Goal: Task Accomplishment & Management: Manage account settings

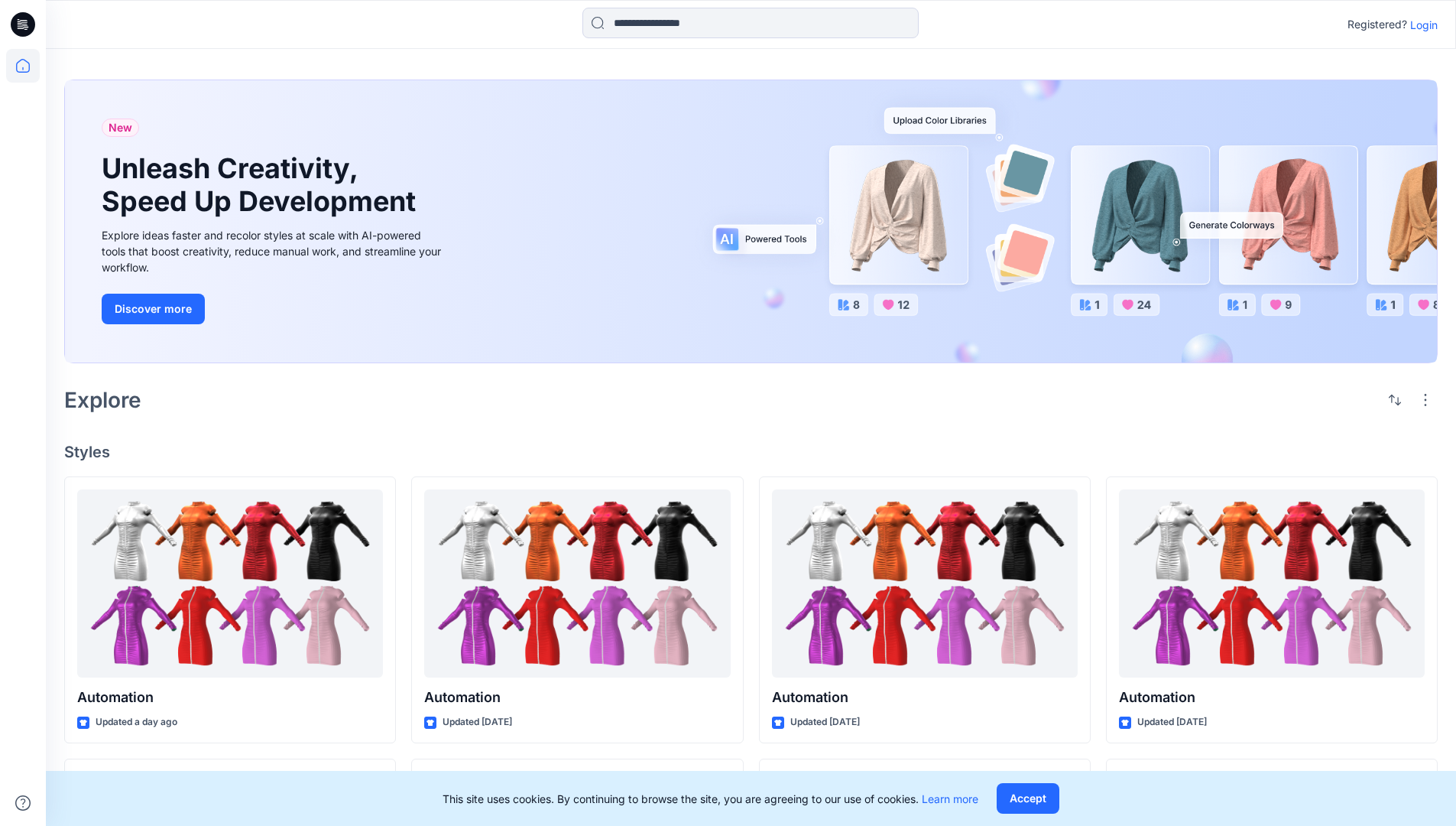
click at [1420, 24] on p "Login" at bounding box center [1424, 25] width 28 height 16
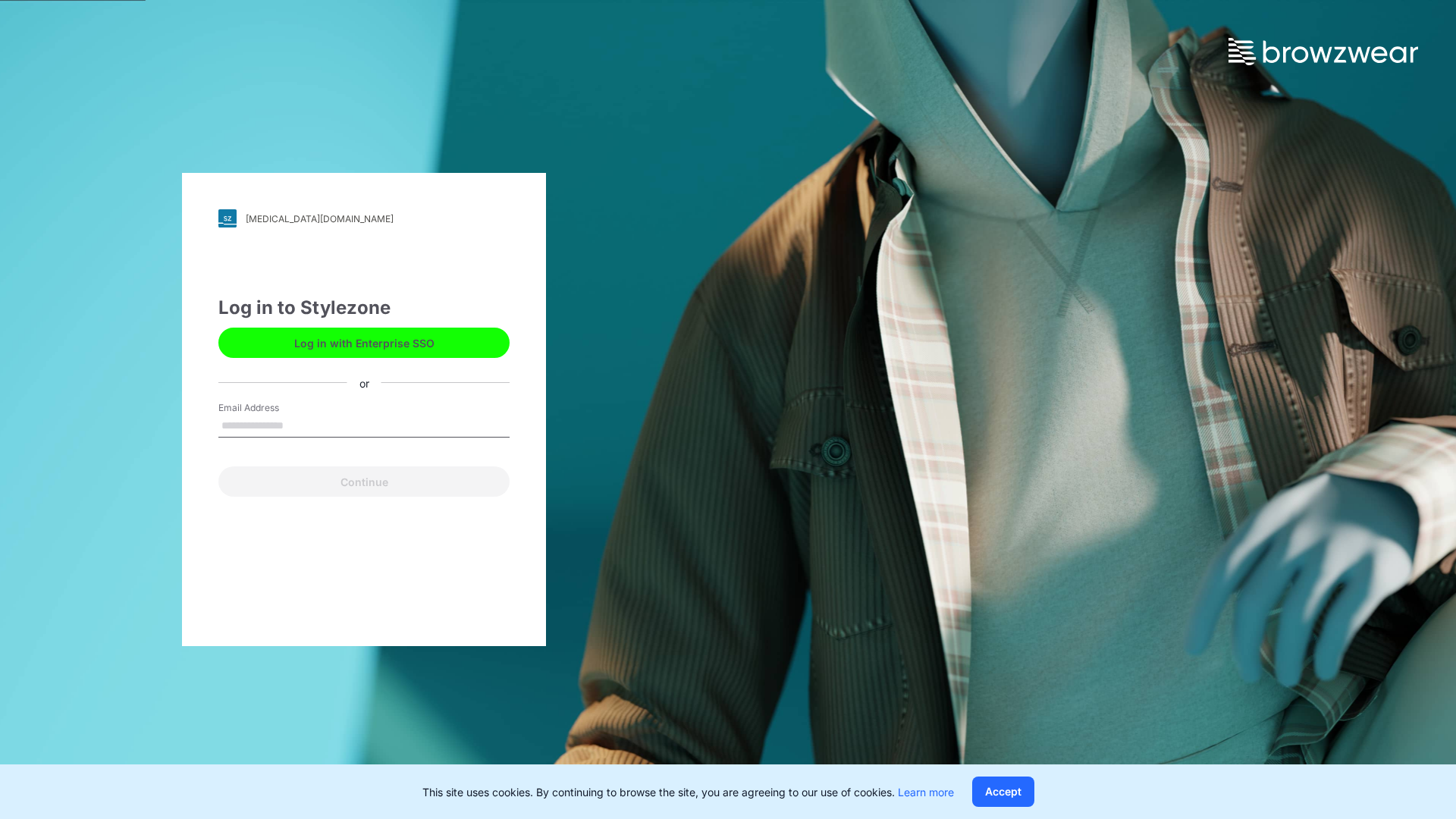
click at [300, 425] on input "Email Address" at bounding box center [364, 426] width 292 height 22
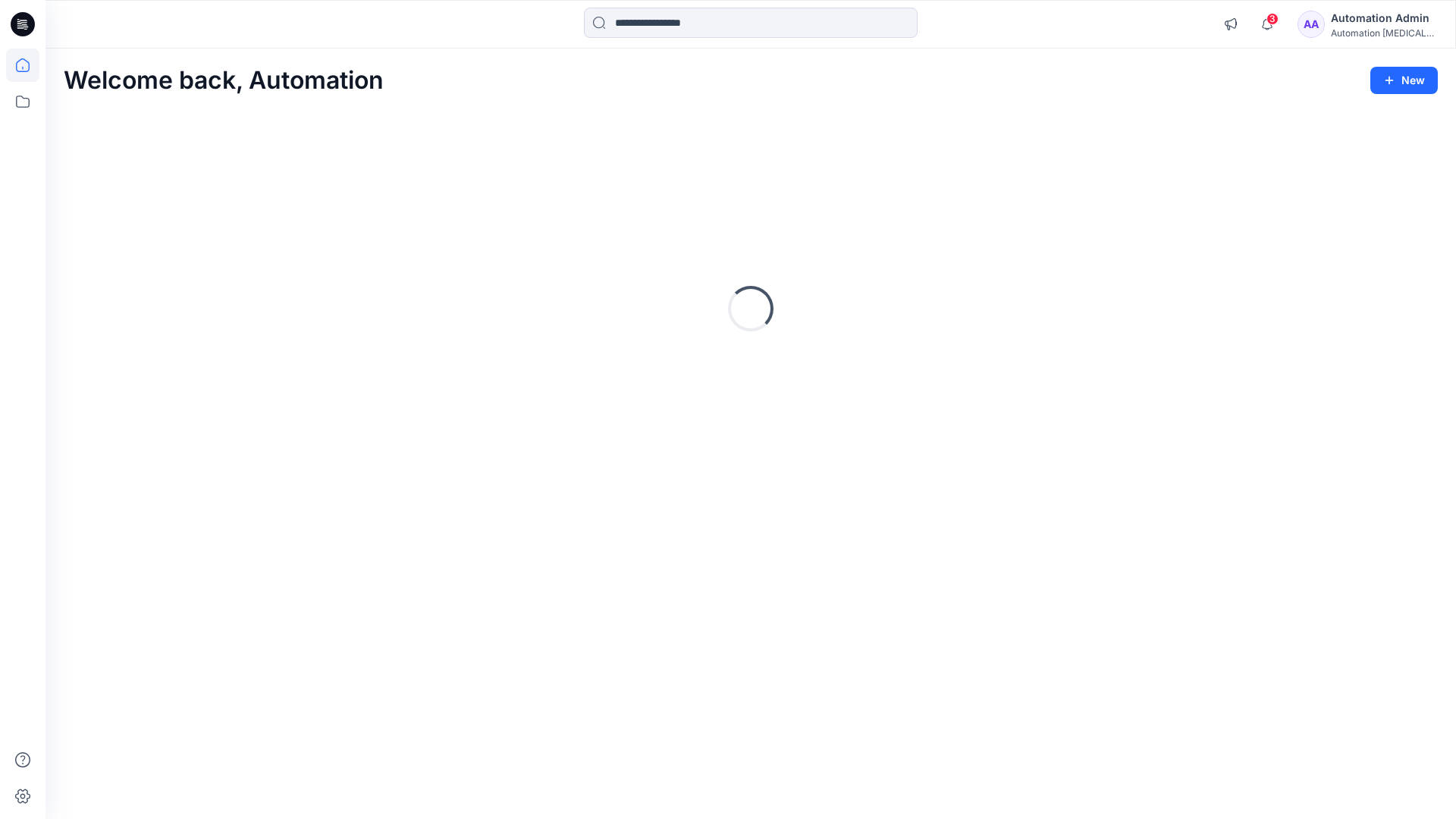
click at [29, 65] on icon at bounding box center [22, 64] width 13 height 13
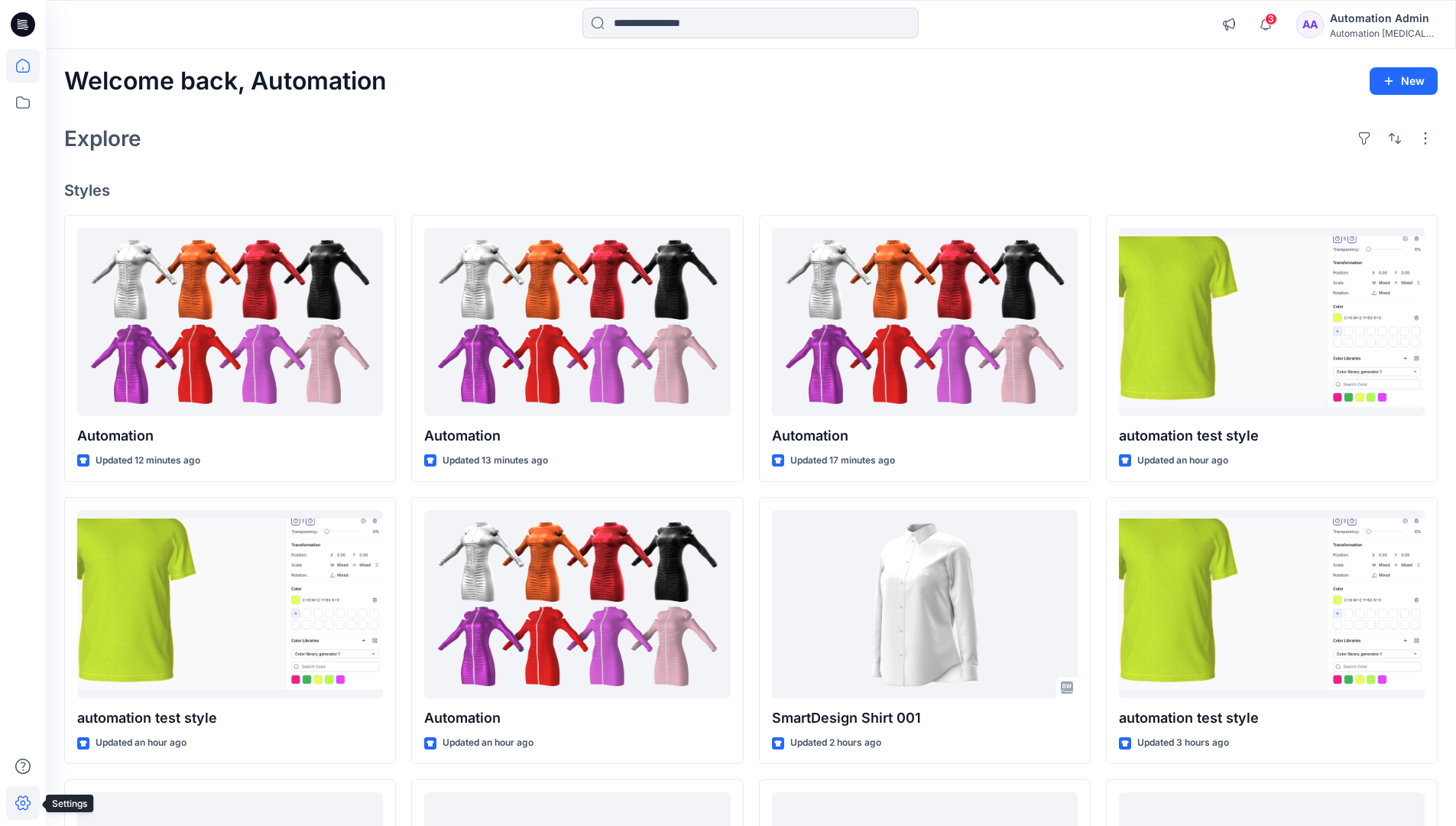
click at [23, 809] on icon at bounding box center [23, 803] width 15 height 14
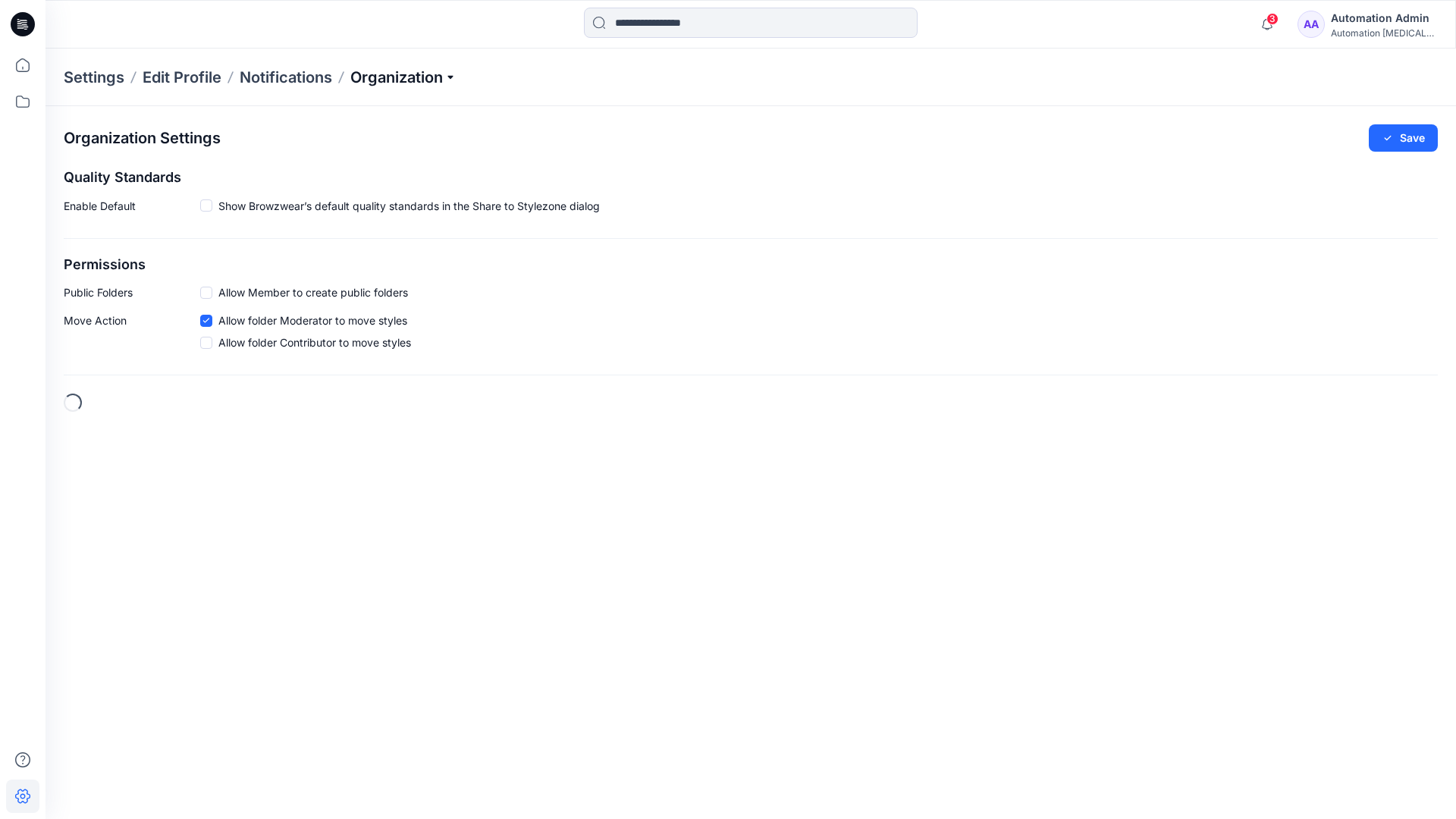
click at [443, 76] on p "Organization" at bounding box center [403, 78] width 106 height 21
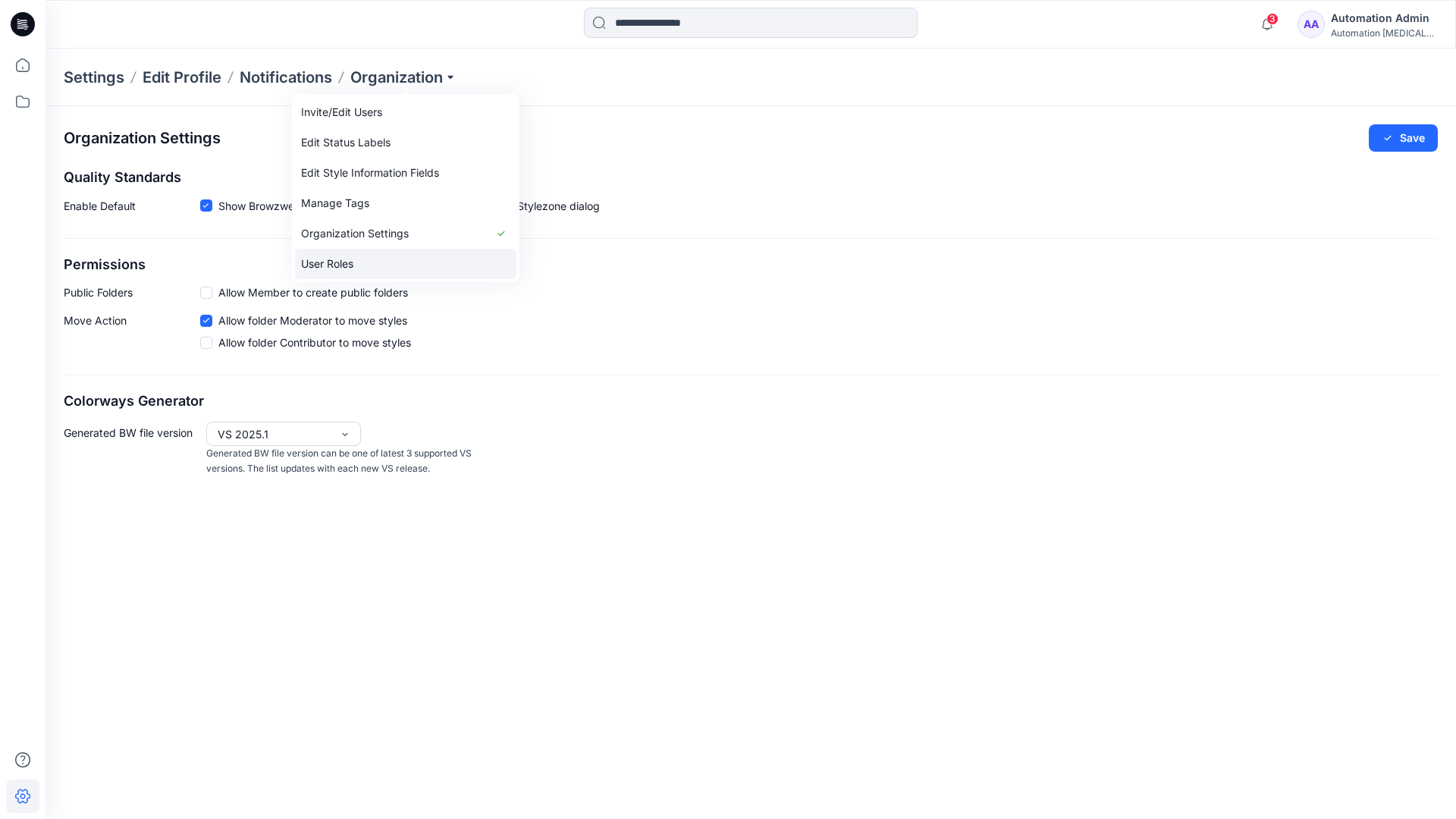
click at [369, 262] on link "User Roles" at bounding box center [406, 264] width 222 height 30
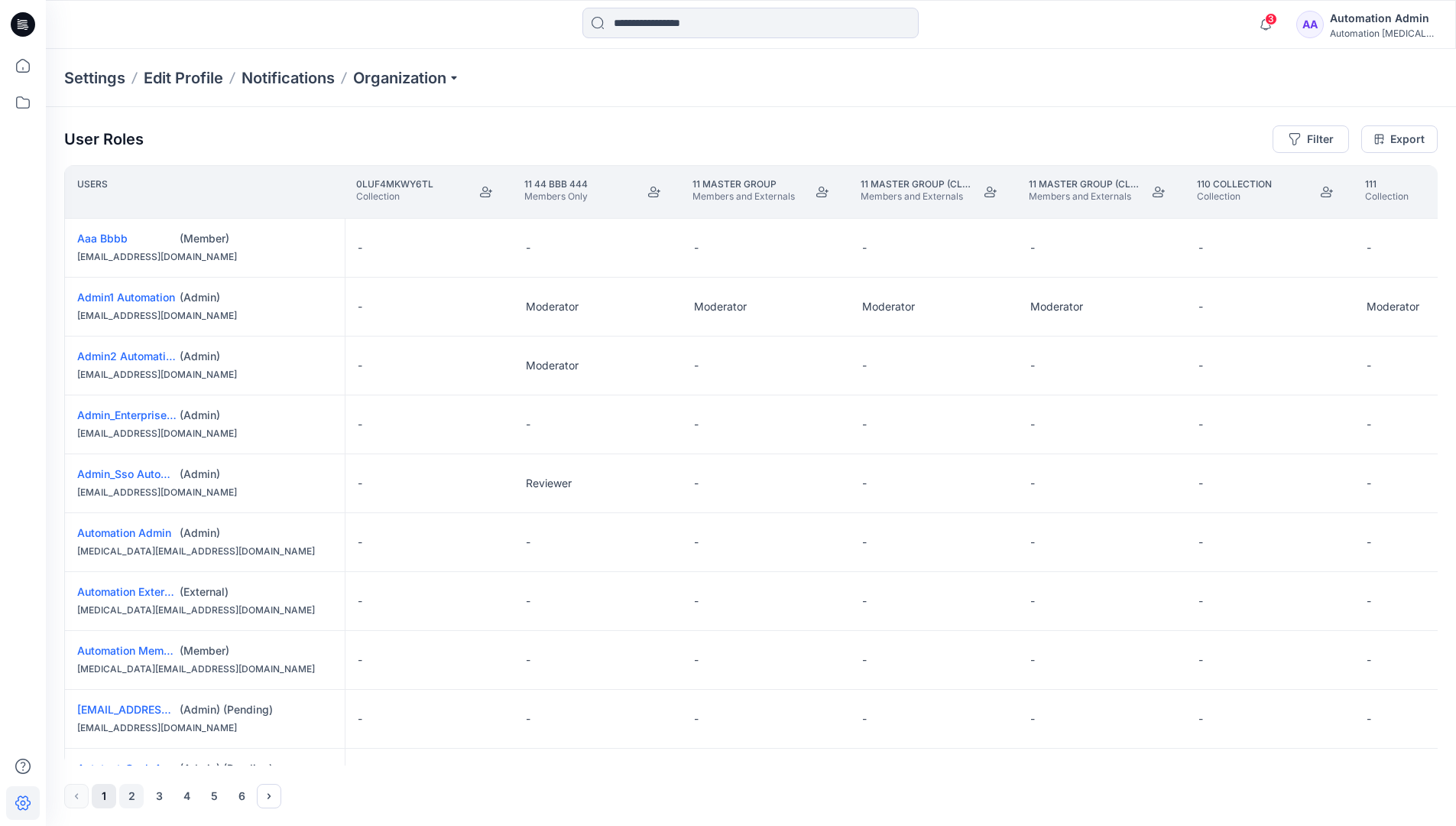
click at [133, 797] on button "2" at bounding box center [131, 795] width 24 height 24
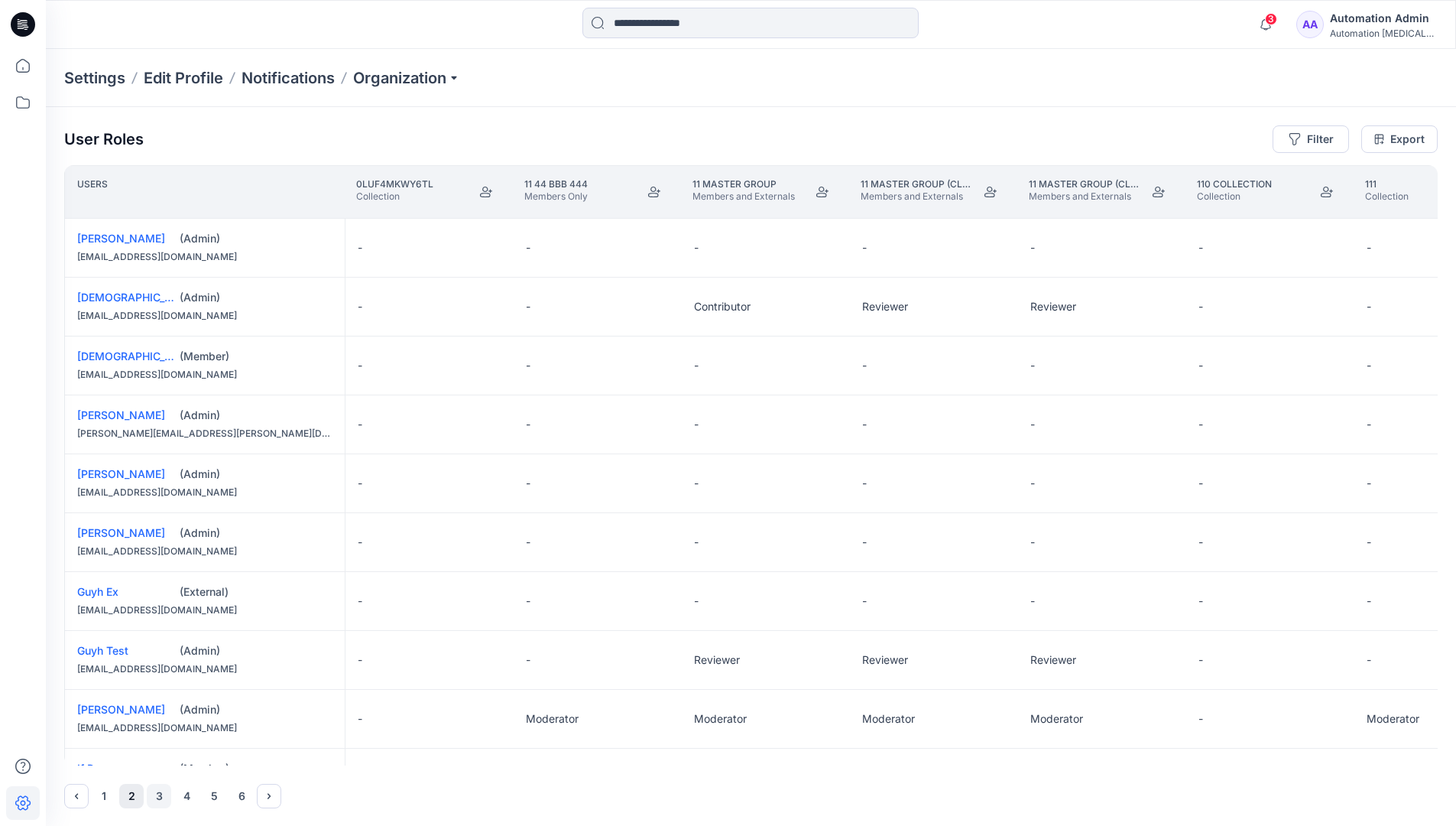
click at [160, 796] on button "3" at bounding box center [159, 795] width 24 height 24
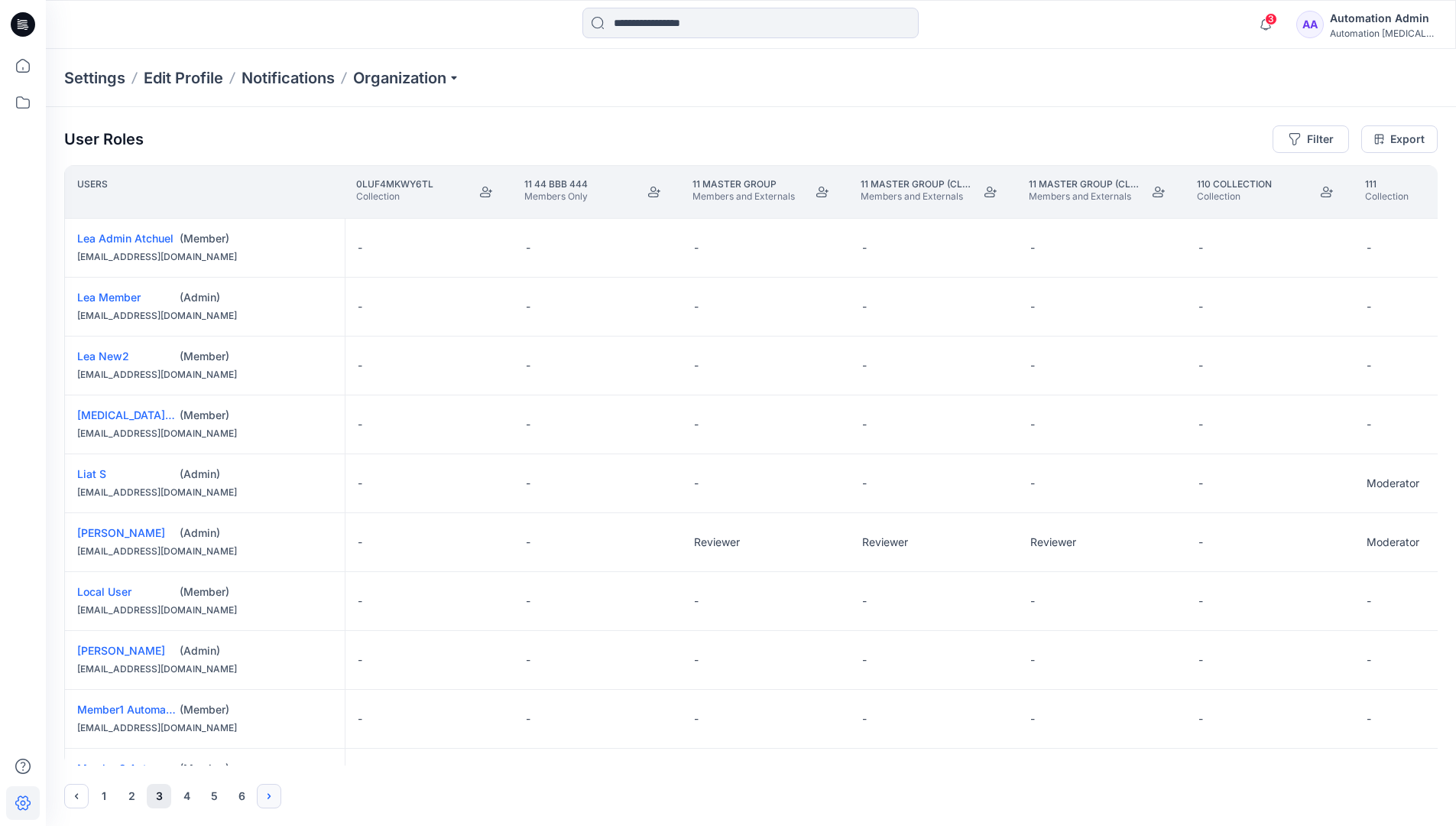
click at [270, 795] on icon "Next" at bounding box center [269, 795] width 3 height 5
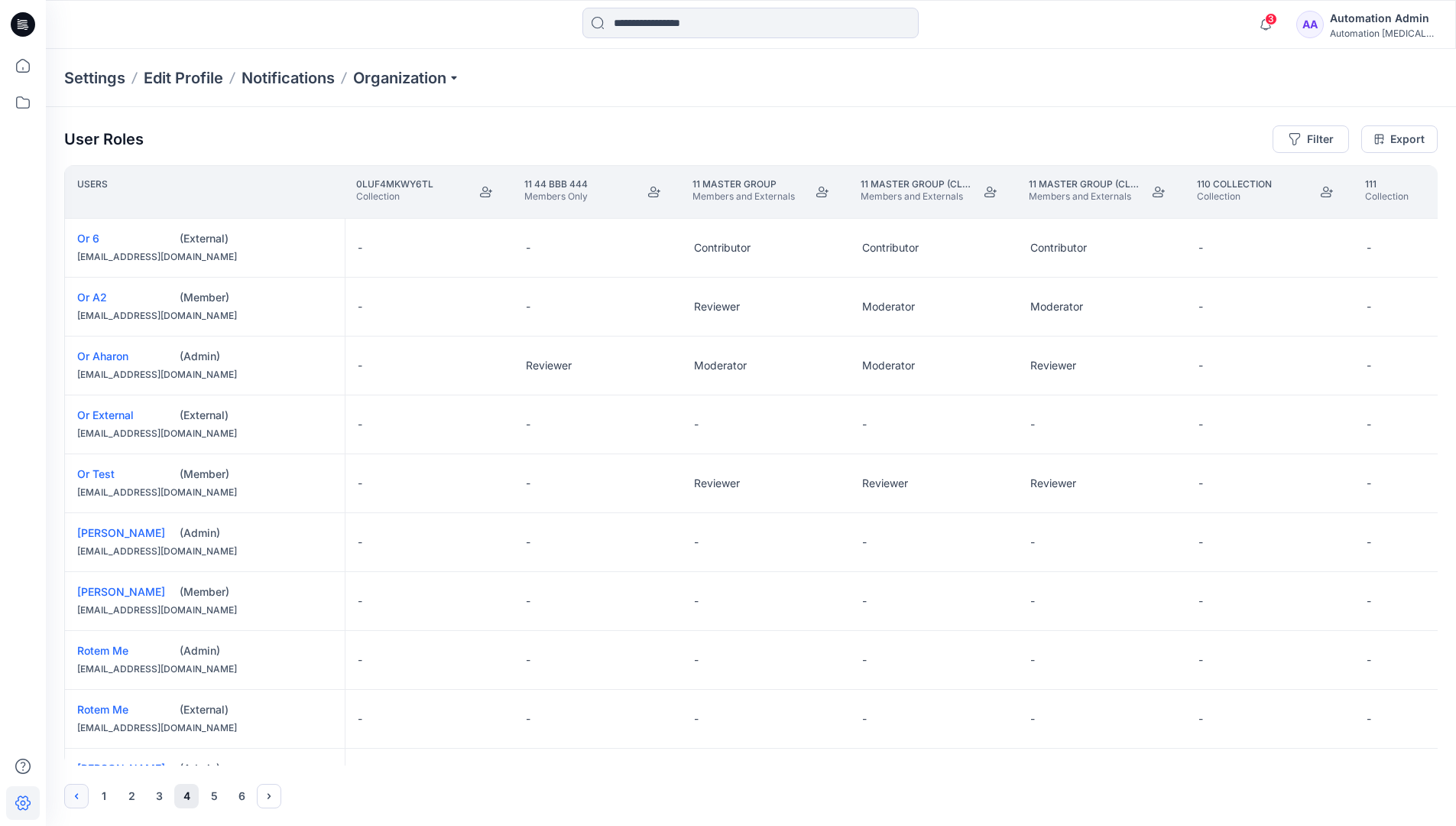
click at [78, 793] on icon "Previous" at bounding box center [77, 796] width 13 height 13
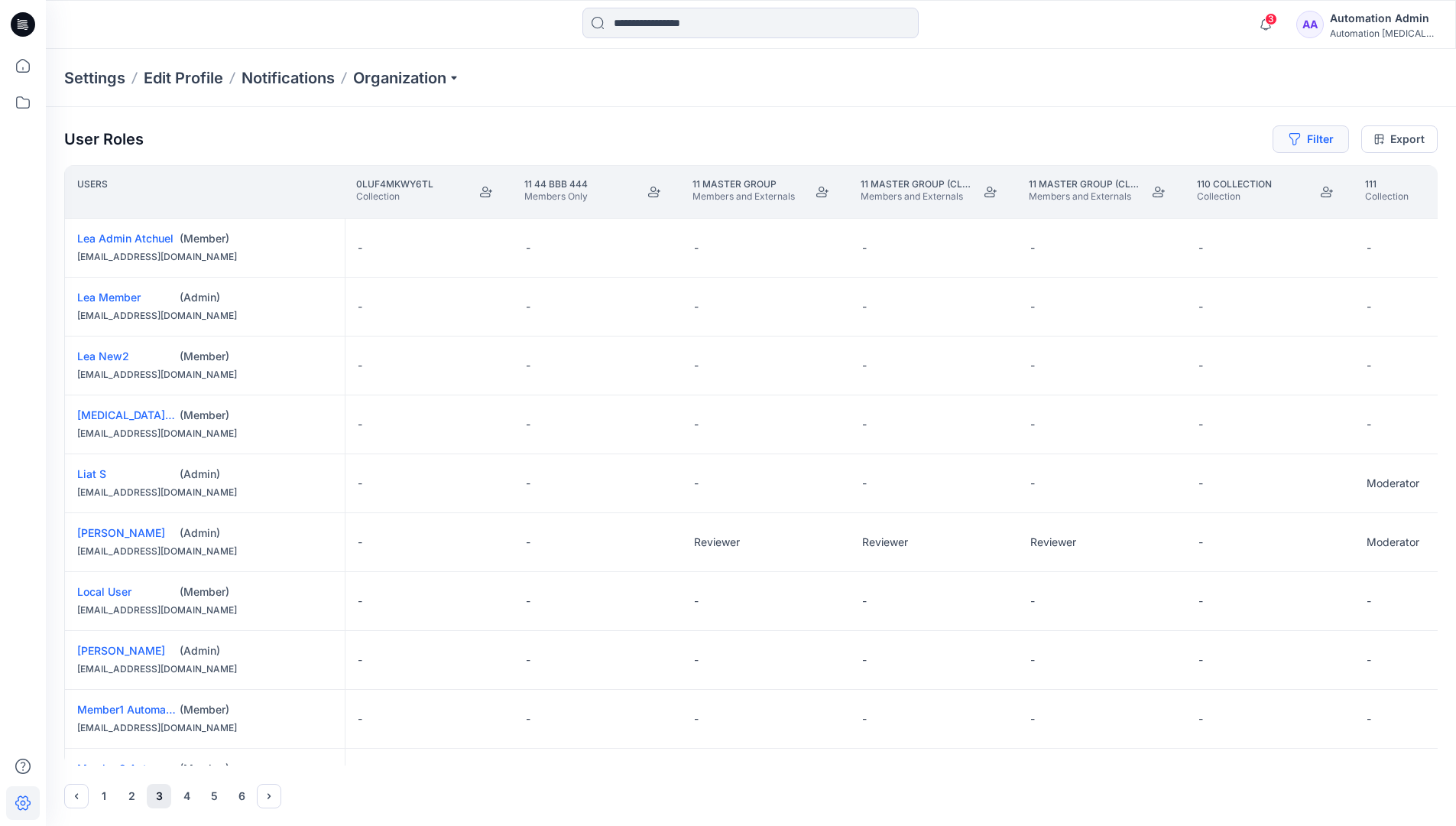
click at [1317, 142] on button "Filter" at bounding box center [1311, 139] width 77 height 28
click at [1224, 180] on div at bounding box center [1256, 179] width 158 height 19
click at [1241, 179] on div at bounding box center [1256, 179] width 158 height 19
type input "****"
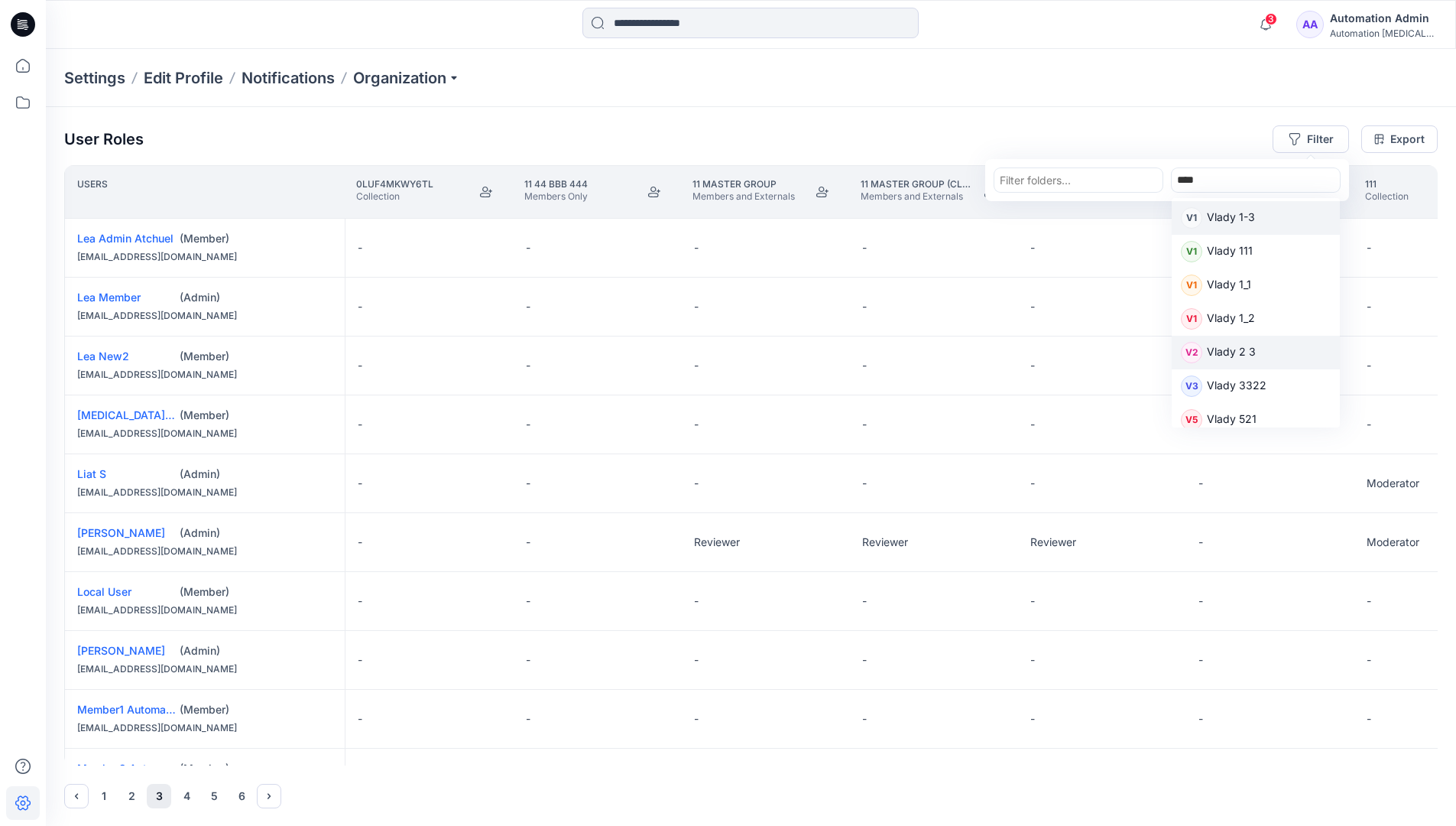
click at [1239, 351] on p "Vlady 2 3" at bounding box center [1232, 353] width 49 height 20
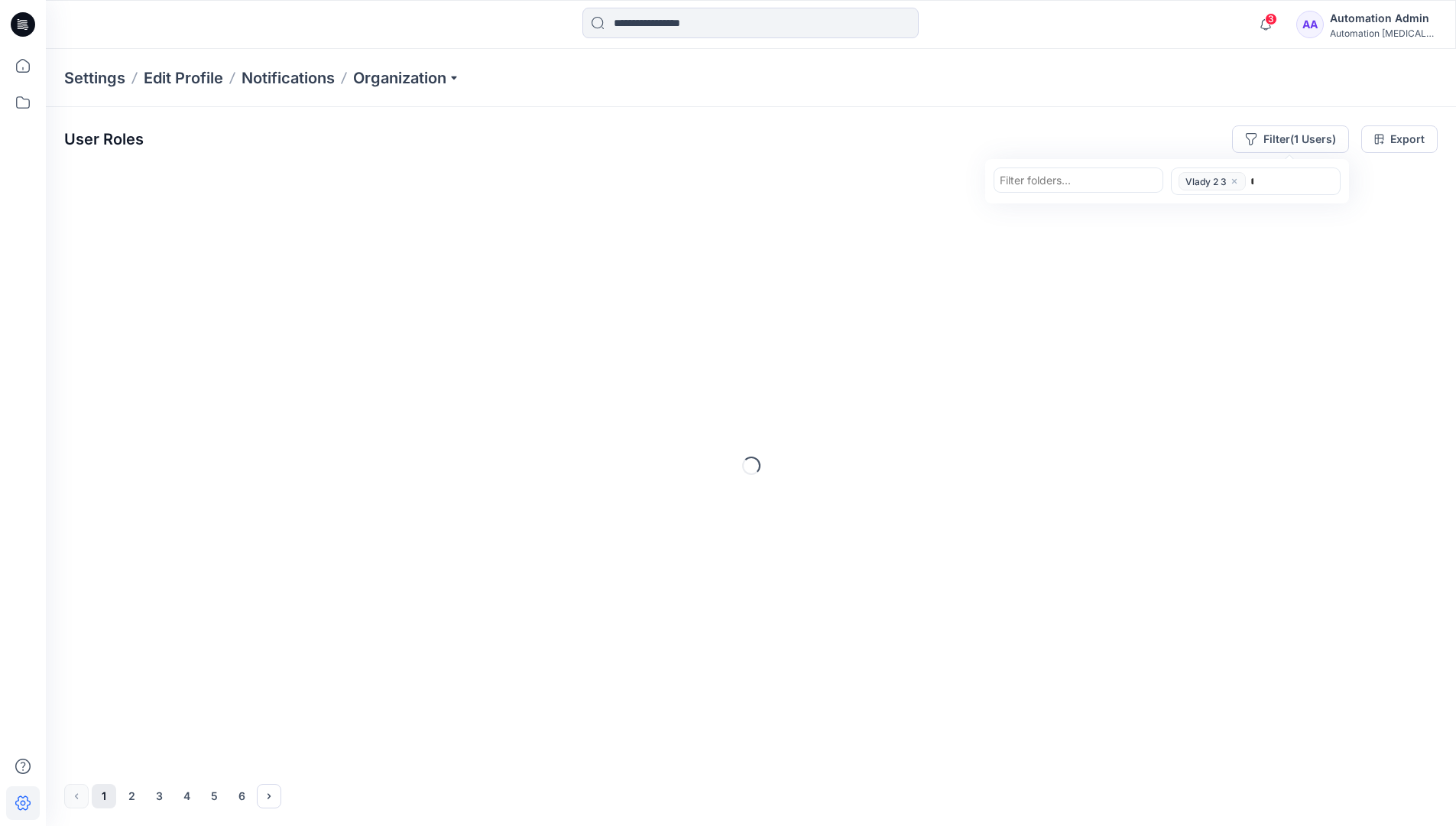
type input "****"
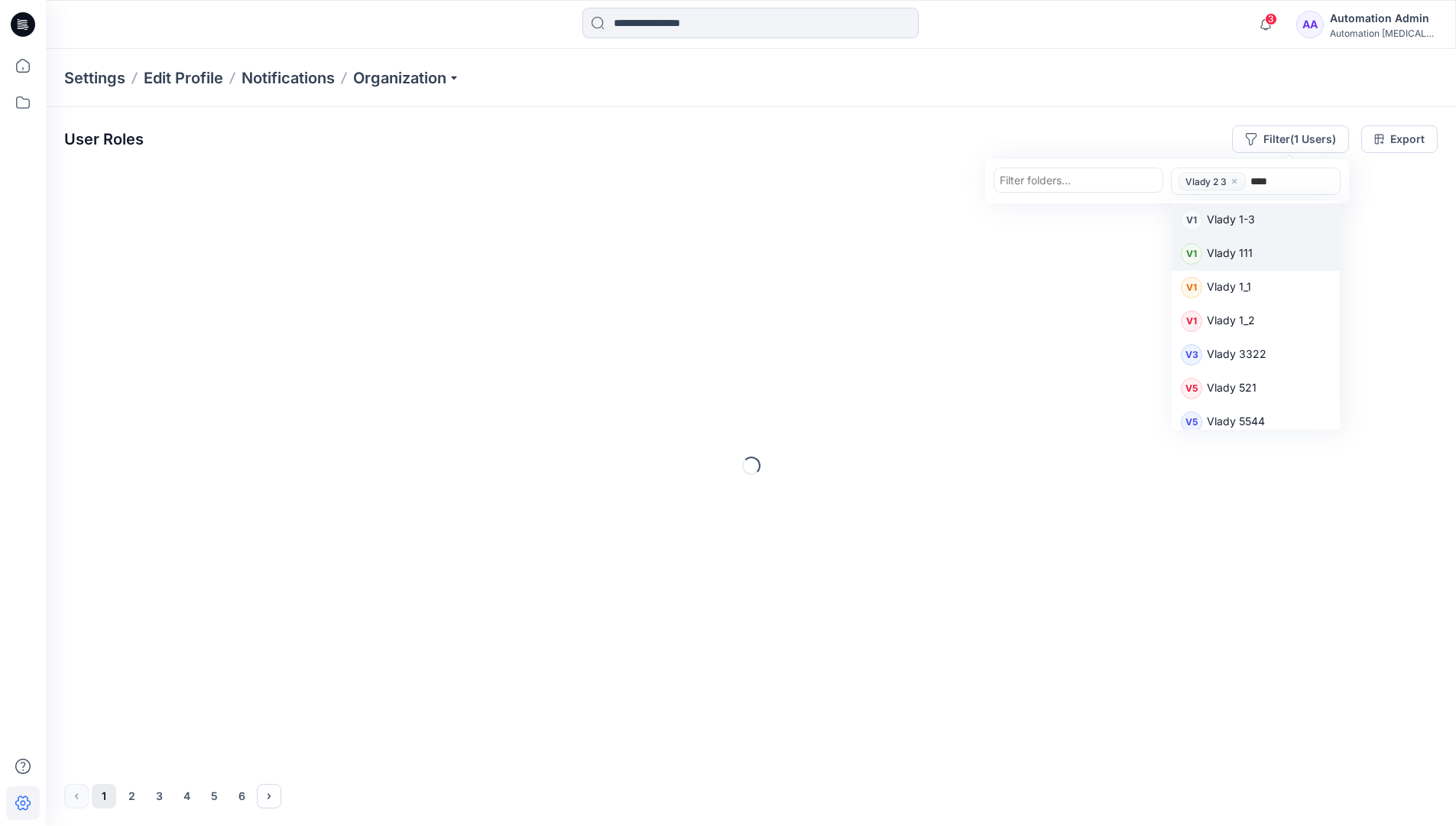
click at [1241, 252] on p "Vlady 111" at bounding box center [1230, 254] width 46 height 20
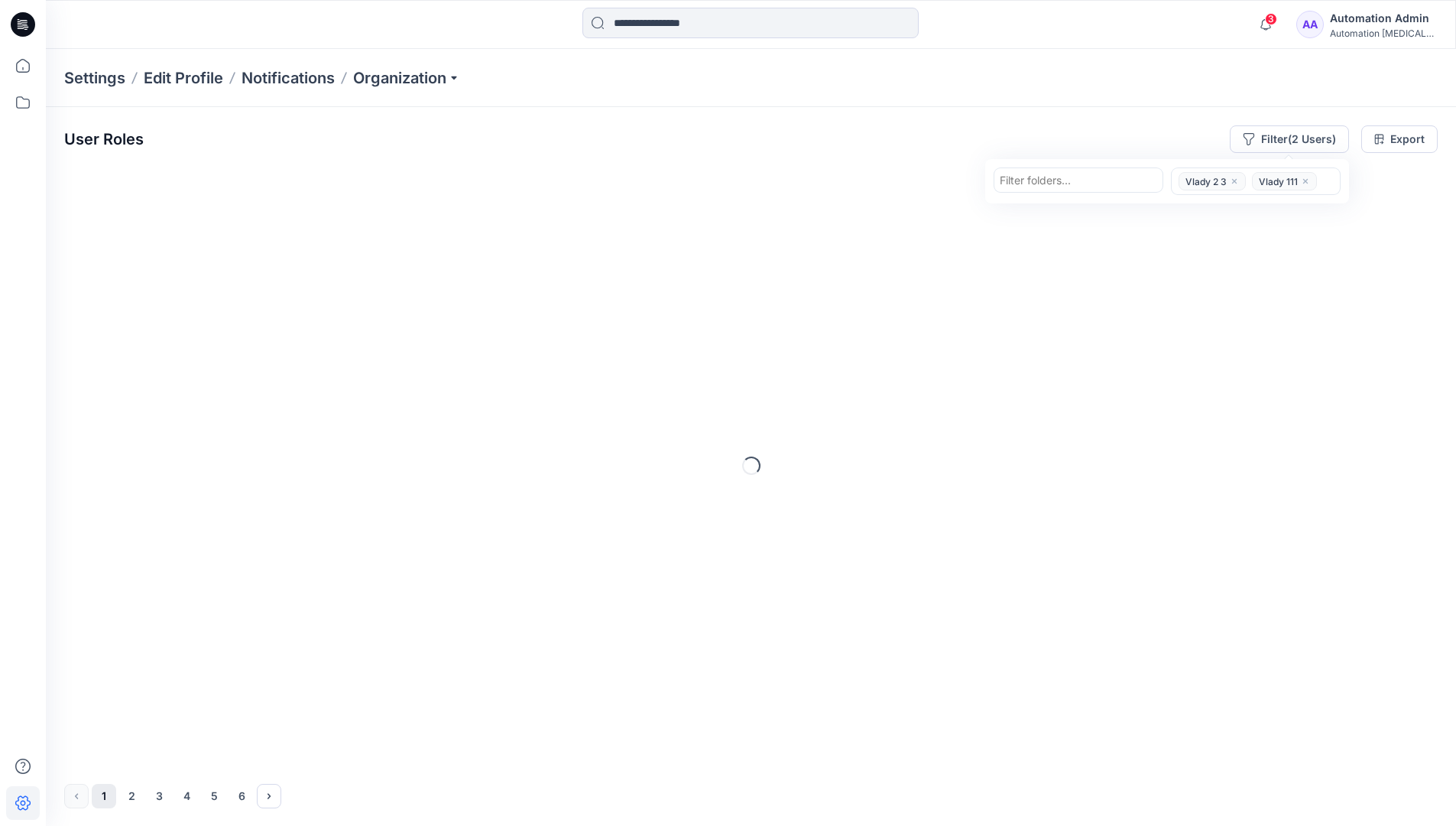
click at [1091, 182] on div at bounding box center [1078, 179] width 158 height 19
type input "*********"
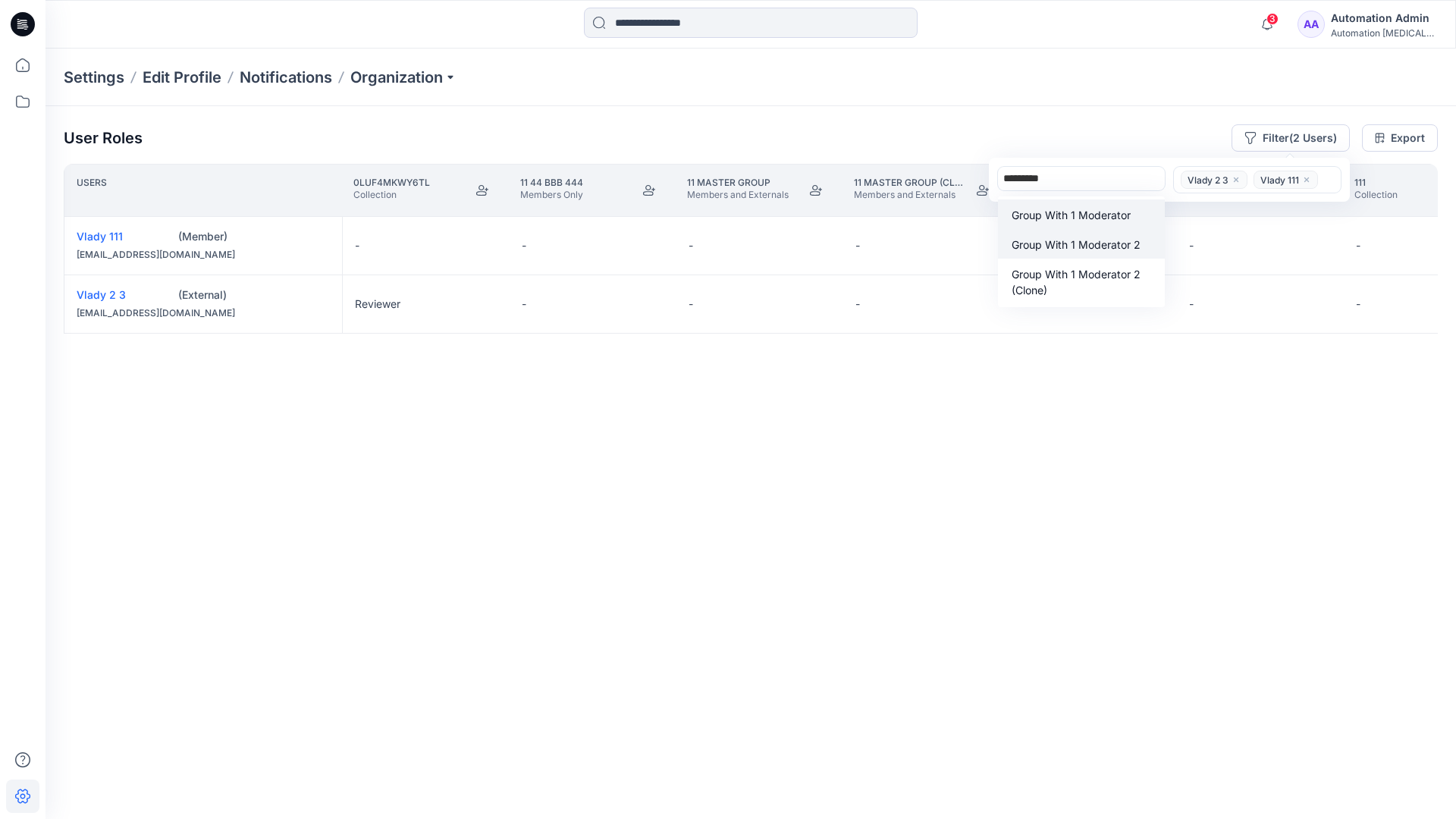
click at [1080, 237] on p "Group With 1 Moderator 2" at bounding box center [1076, 245] width 129 height 16
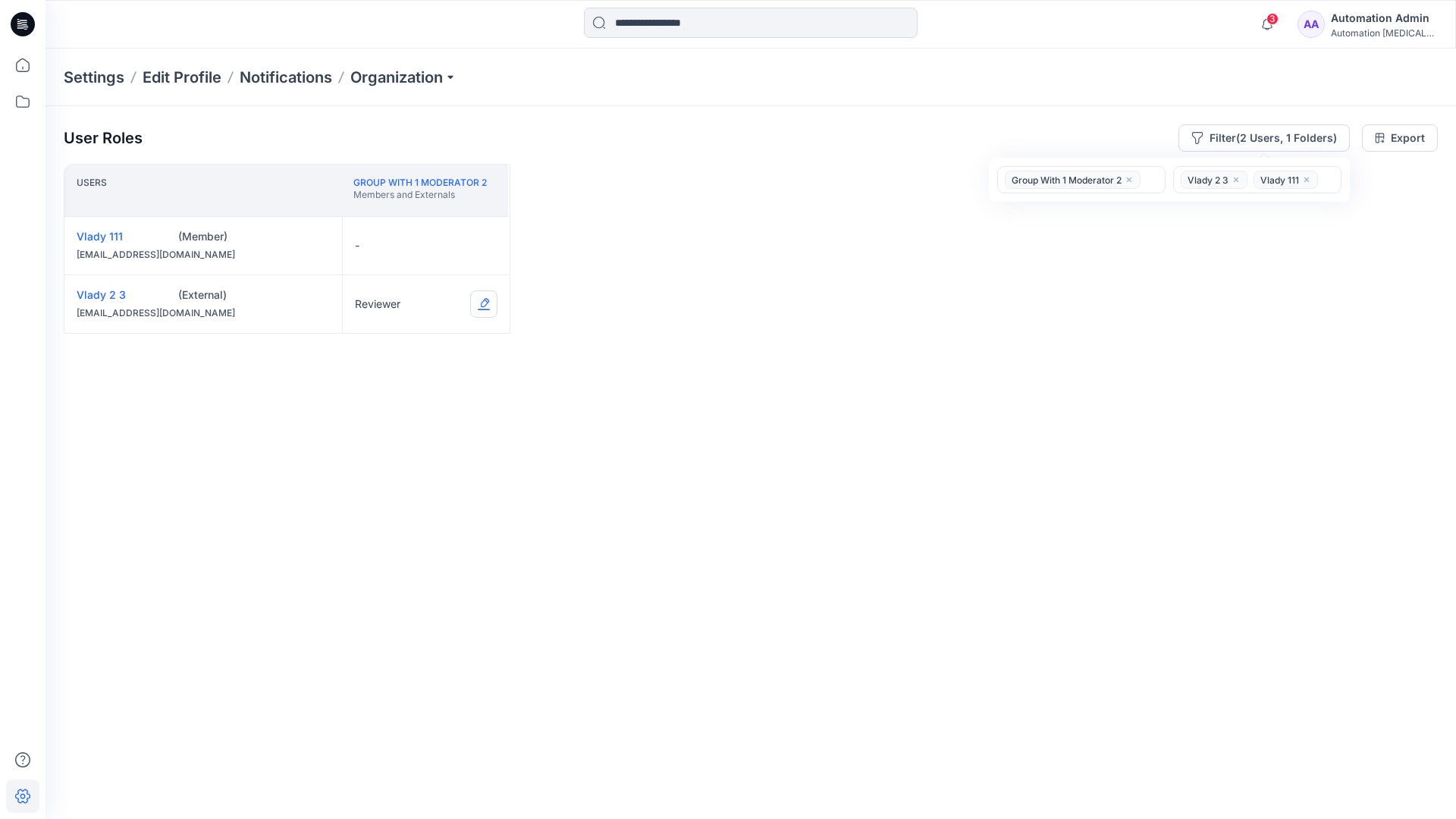
click at [482, 305] on button "Edit Role" at bounding box center [484, 304] width 28 height 28
click at [408, 396] on button "Contributor" at bounding box center [412, 395] width 164 height 28
click at [382, 351] on button "Moderator" at bounding box center [412, 364] width 164 height 28
click at [482, 302] on button "Edit Role" at bounding box center [484, 304] width 28 height 28
click at [409, 367] on button "Reviewer" at bounding box center [412, 367] width 164 height 28
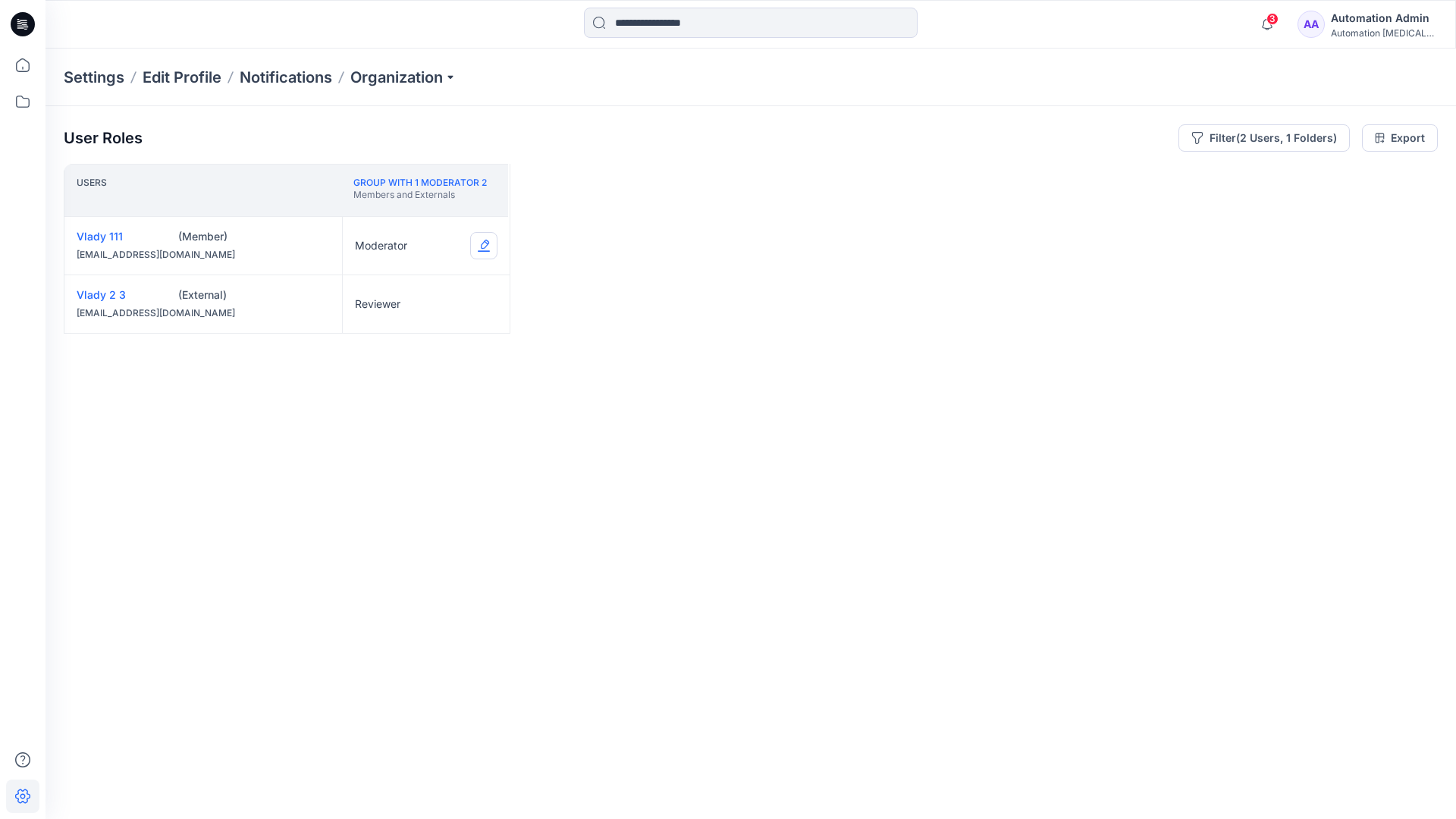
click at [485, 245] on button "Edit Role" at bounding box center [484, 245] width 28 height 28
click at [398, 280] on button "None" at bounding box center [412, 282] width 164 height 28
click at [1130, 176] on icon "close" at bounding box center [1129, 180] width 9 height 9
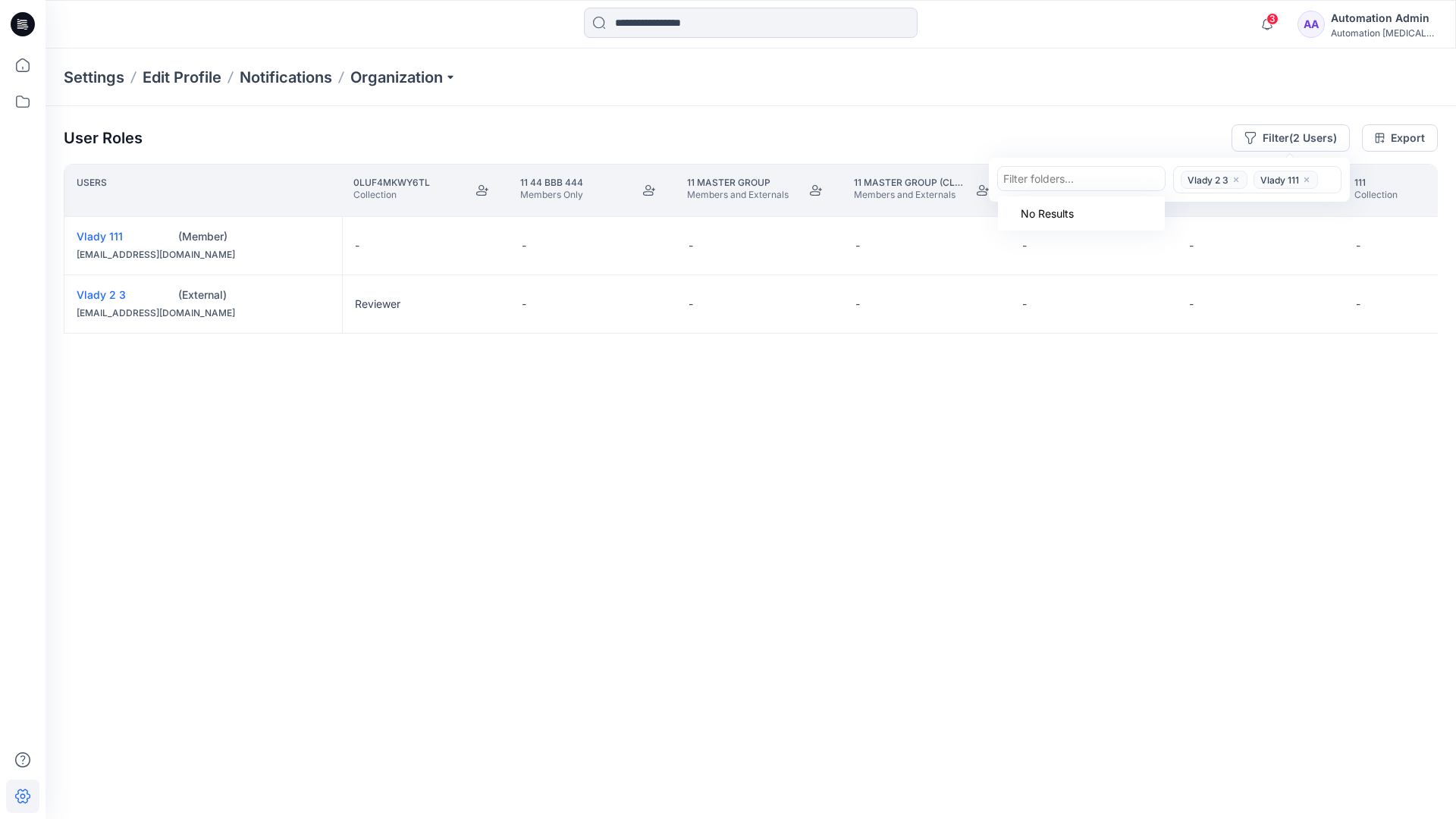
click at [1234, 178] on icon "close" at bounding box center [1236, 179] width 4 height 4
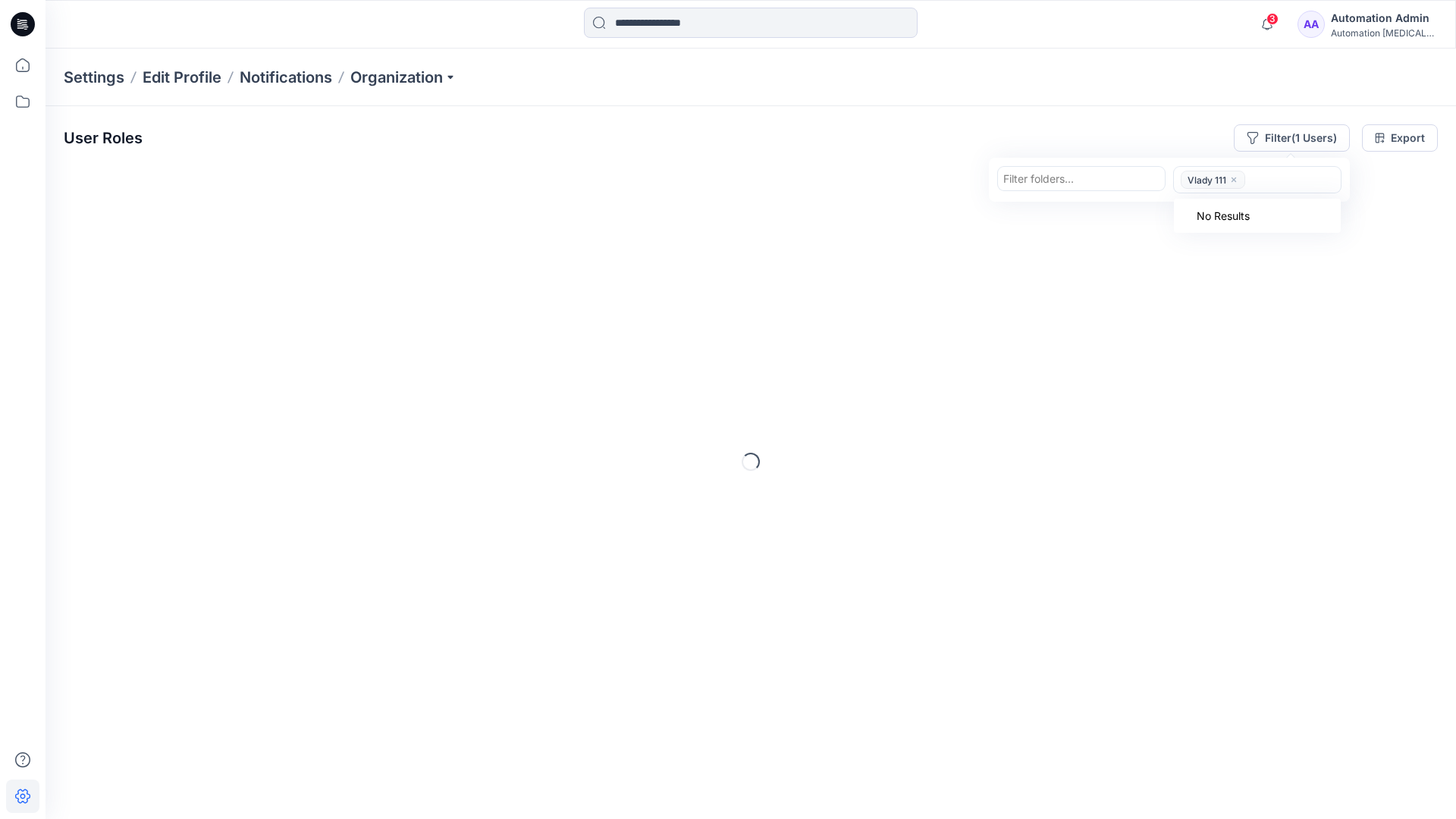
click at [1233, 182] on icon "close" at bounding box center [1234, 180] width 9 height 9
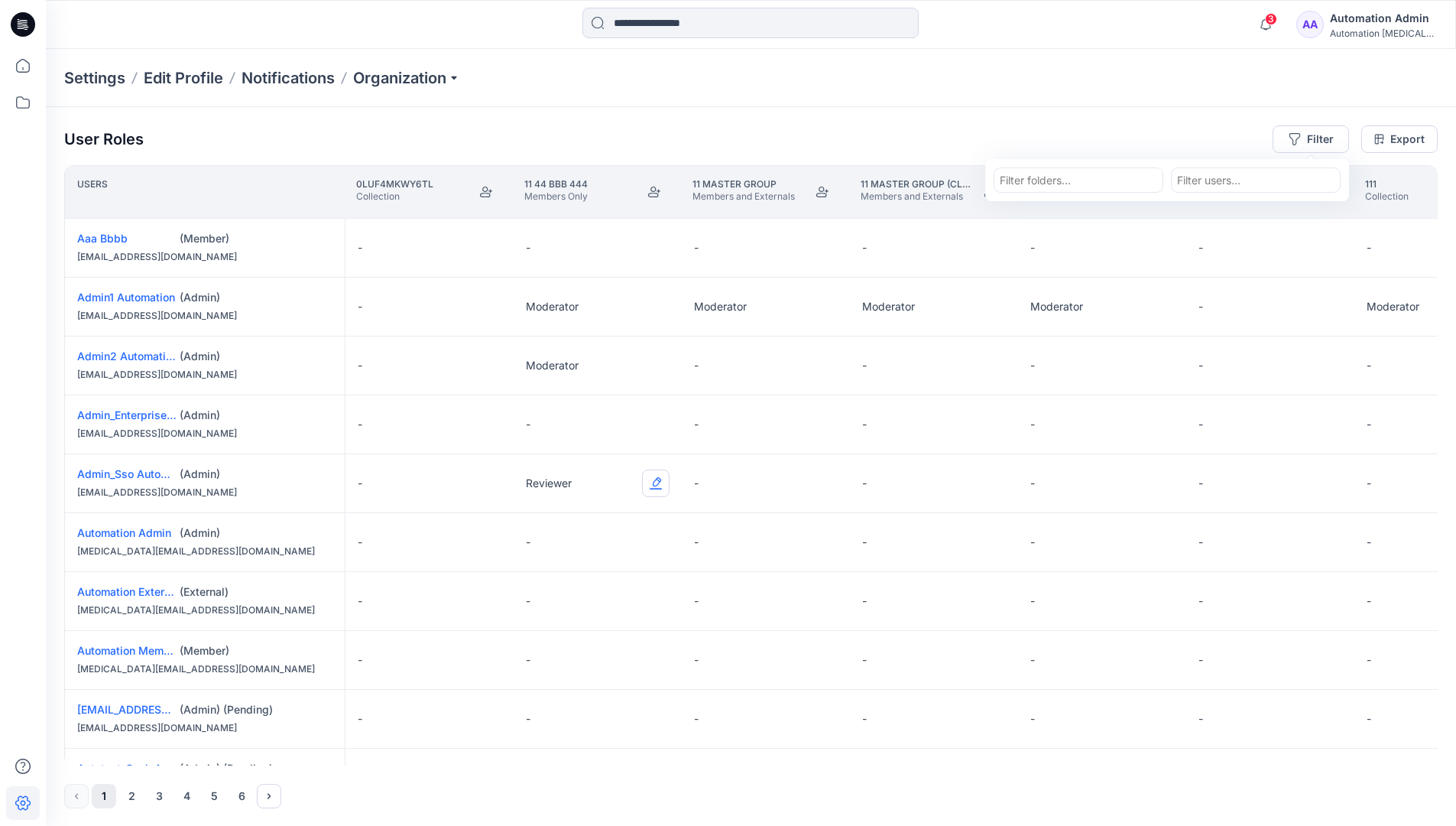
click at [657, 484] on button "Edit Role" at bounding box center [655, 483] width 28 height 28
click at [599, 551] on button "Reviewer" at bounding box center [583, 547] width 165 height 28
click at [1369, 29] on div "Automation [MEDICAL_DATA]..." at bounding box center [1383, 33] width 107 height 12
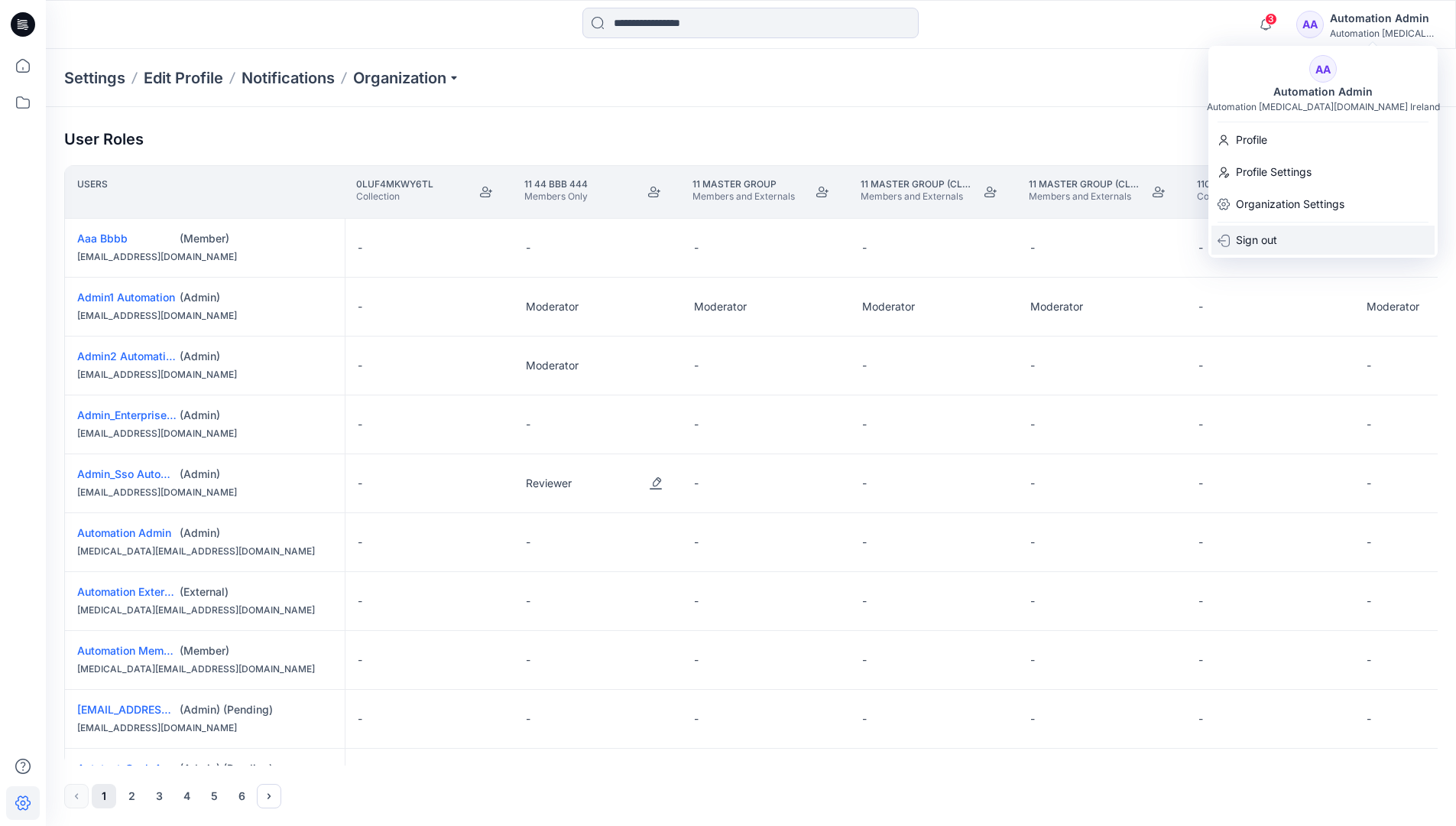
click at [1298, 229] on div "Sign out" at bounding box center [1323, 240] width 224 height 29
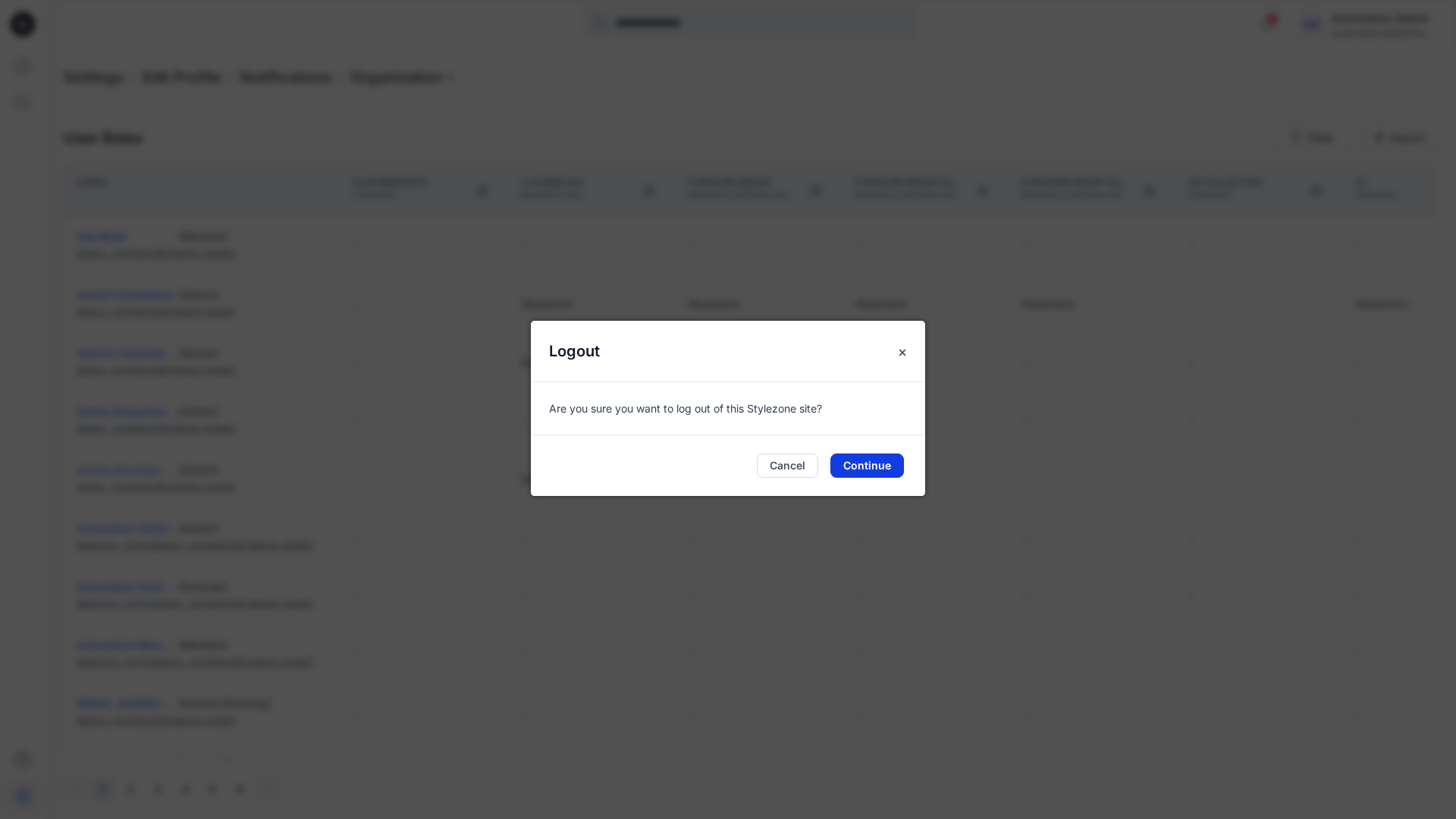
click at [881, 462] on button "Continue" at bounding box center [867, 465] width 73 height 24
